Goal: Task Accomplishment & Management: Use online tool/utility

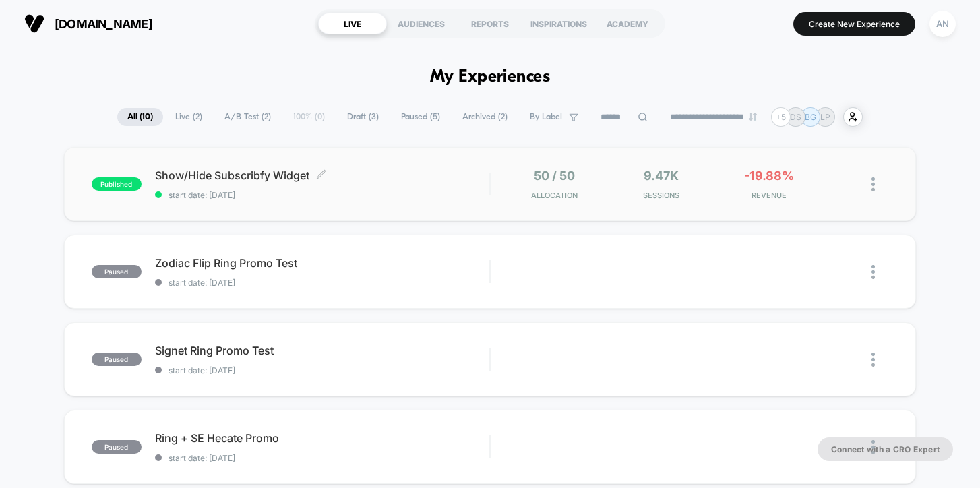
click at [363, 179] on span "Show/Hide Subscribfy Widget Click to edit experience details" at bounding box center [322, 174] width 335 height 13
